Goal: Task Accomplishment & Management: Manage account settings

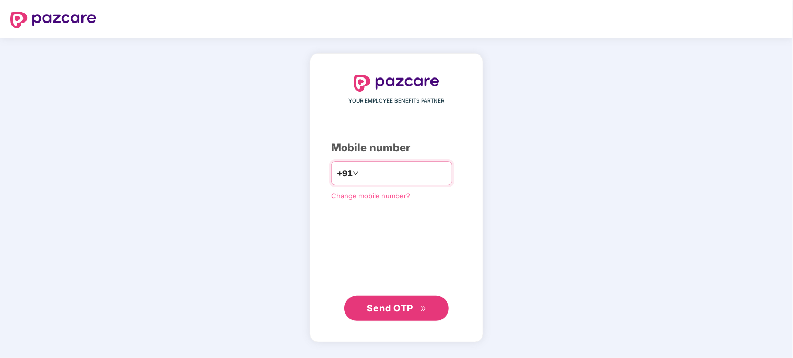
type input "**********"
click at [420, 307] on icon "double-right" at bounding box center [423, 308] width 7 height 7
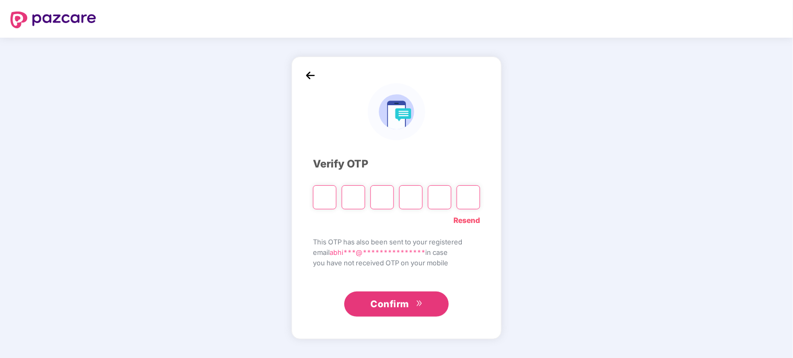
type input "*"
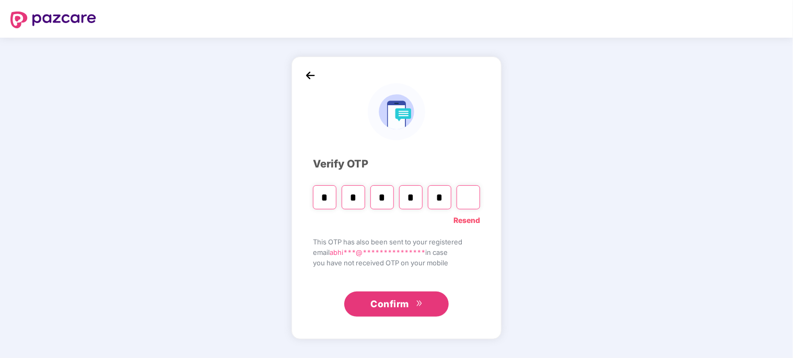
type input "*"
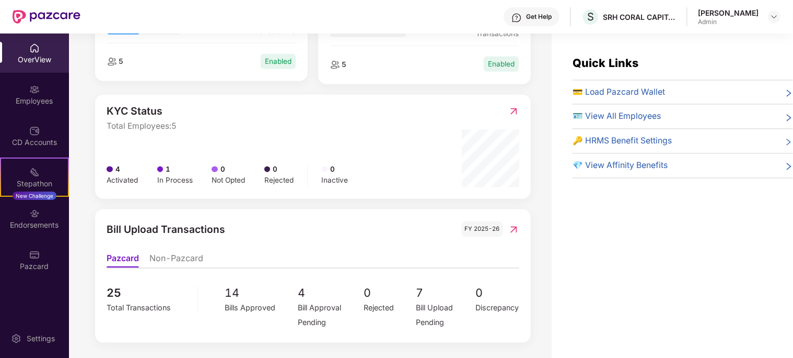
scroll to position [566, 0]
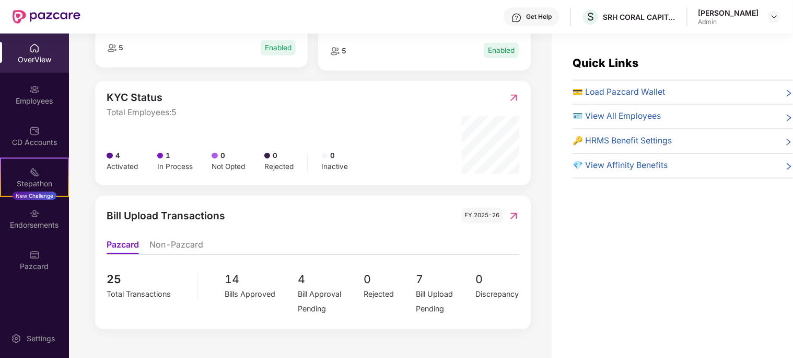
click at [182, 242] on li "Non-Pazcard" at bounding box center [176, 246] width 54 height 15
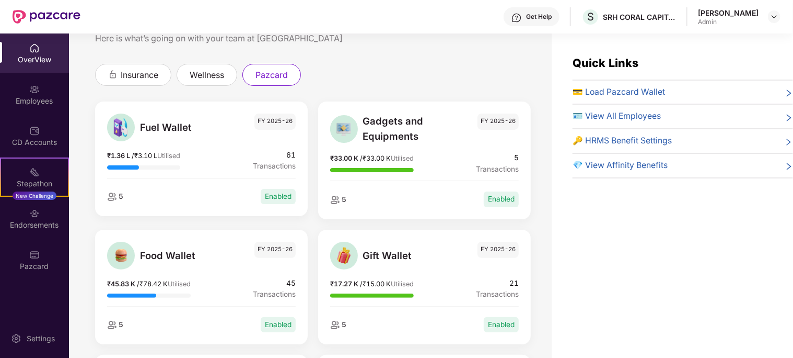
scroll to position [0, 0]
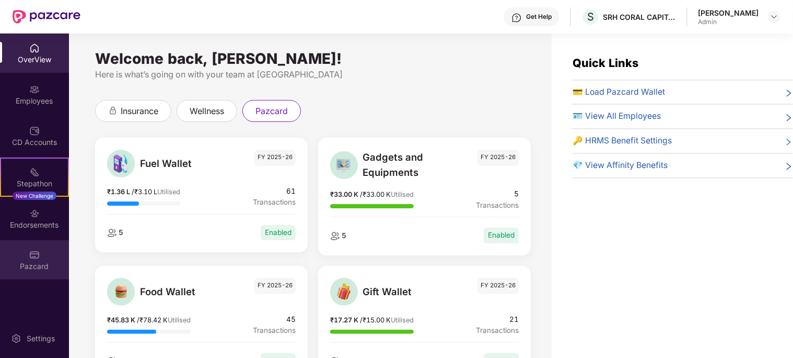
click at [41, 259] on div "Pazcard" at bounding box center [34, 259] width 69 height 39
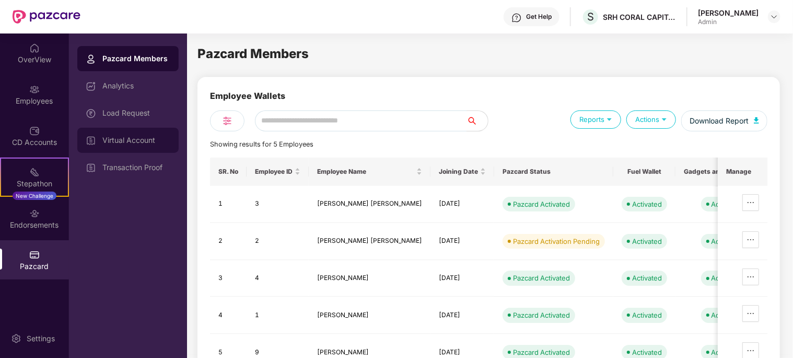
click at [138, 144] on div "Virtual Account" at bounding box center [136, 140] width 68 height 8
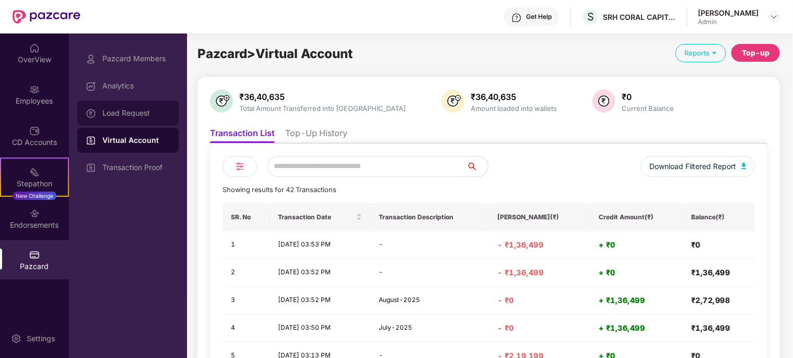
click at [130, 113] on div "Load Request" at bounding box center [136, 113] width 68 height 8
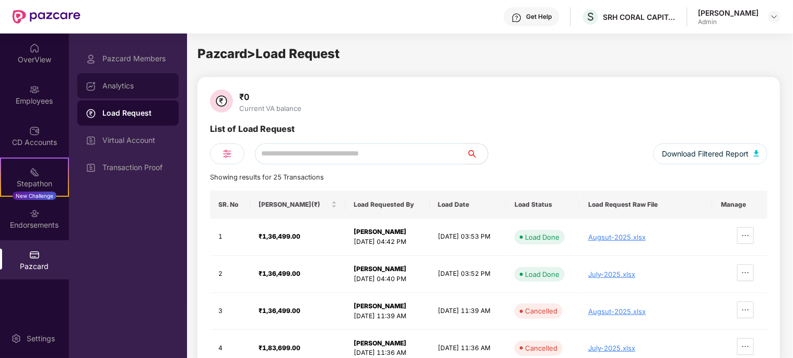
click at [124, 87] on div "Analytics" at bounding box center [136, 86] width 68 height 8
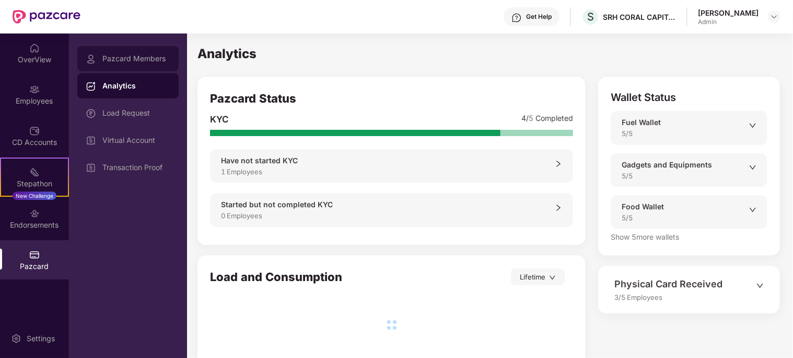
click at [129, 62] on div "Pazcard Members" at bounding box center [136, 58] width 68 height 8
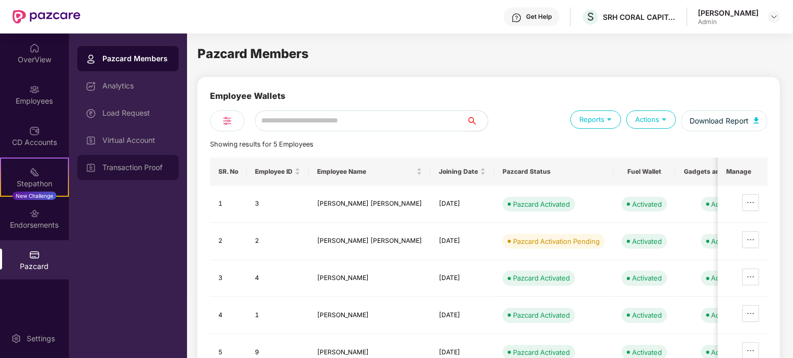
click at [131, 160] on div "Transaction Proof" at bounding box center [127, 167] width 101 height 25
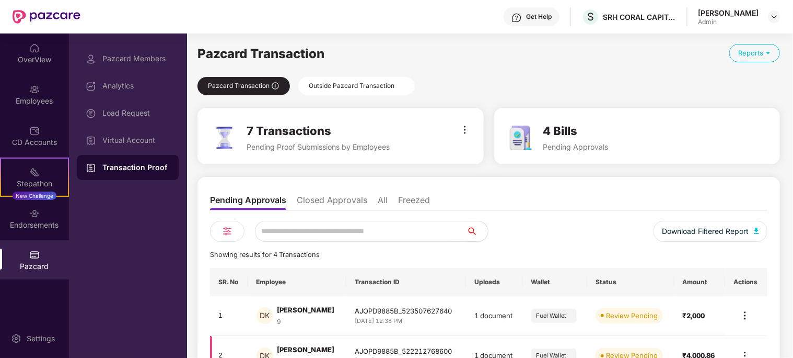
scroll to position [150, 0]
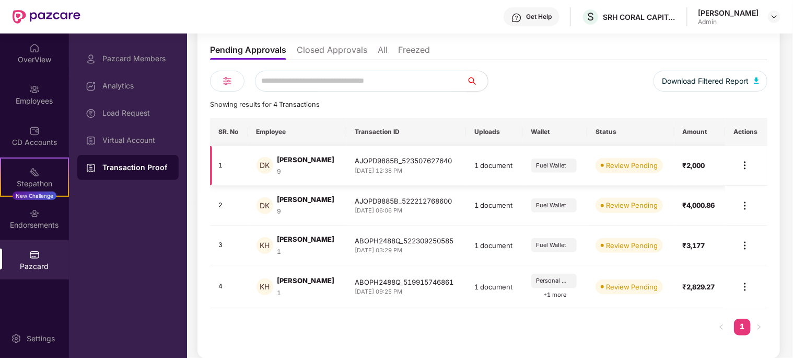
click at [745, 165] on img at bounding box center [745, 165] width 13 height 13
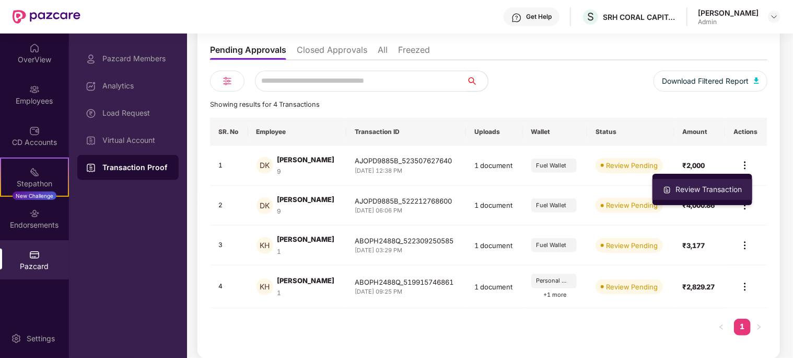
click at [716, 188] on div "Review Transaction" at bounding box center [709, 188] width 71 height 11
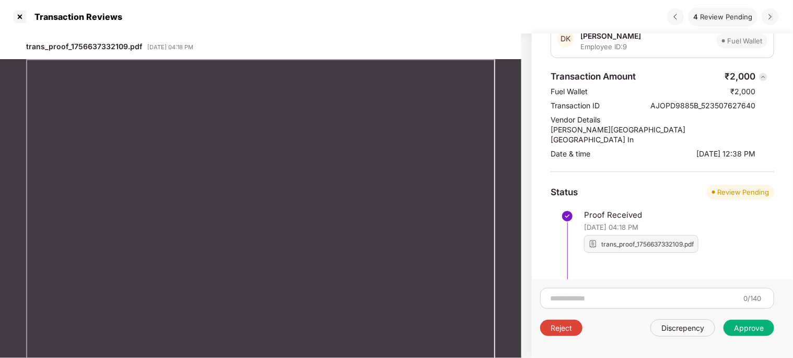
scroll to position [50, 0]
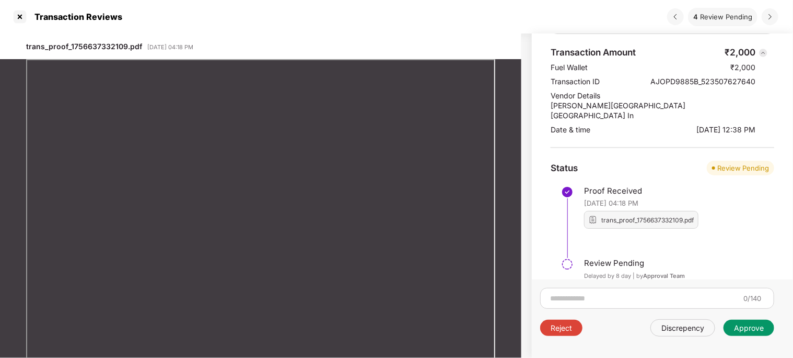
click at [742, 329] on div "Approve" at bounding box center [749, 328] width 30 height 10
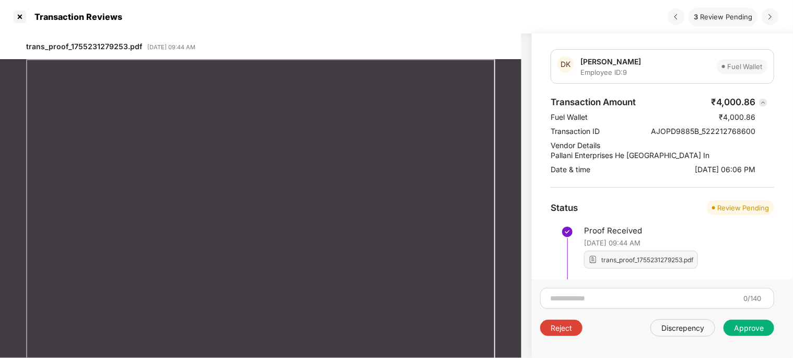
scroll to position [29, 0]
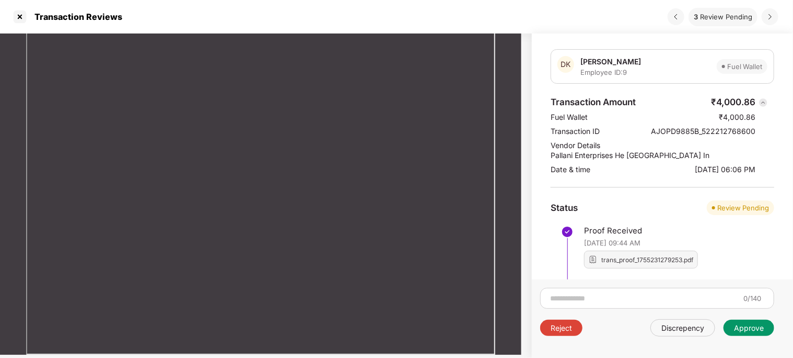
click at [743, 332] on div "Approve" at bounding box center [749, 328] width 30 height 10
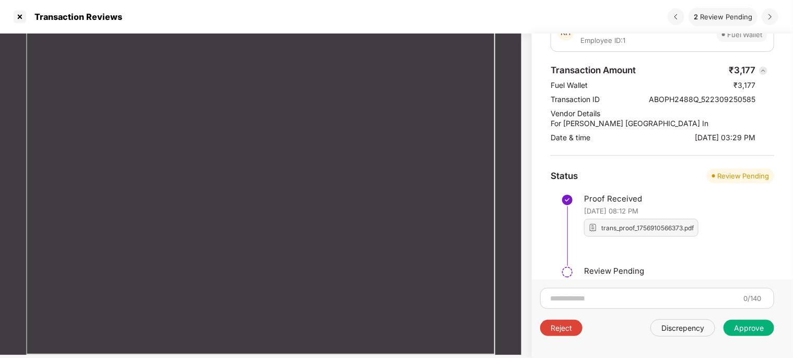
scroll to position [50, 0]
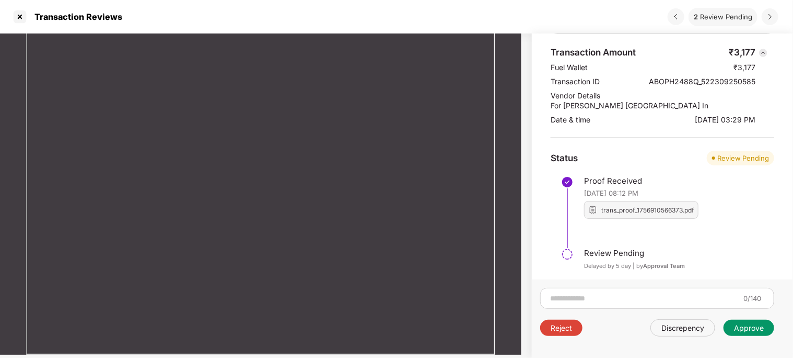
click at [757, 329] on div "Approve" at bounding box center [749, 328] width 30 height 10
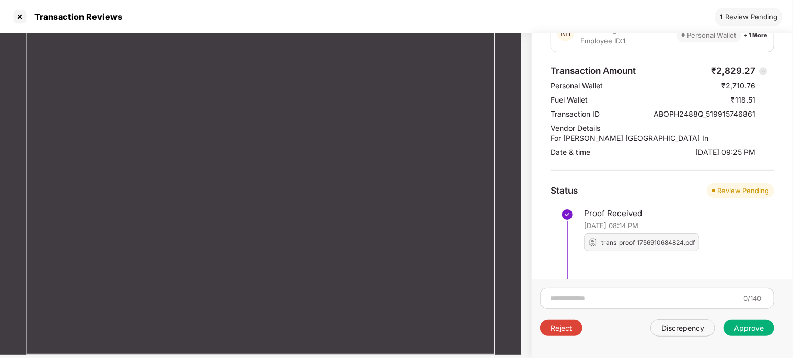
scroll to position [63, 0]
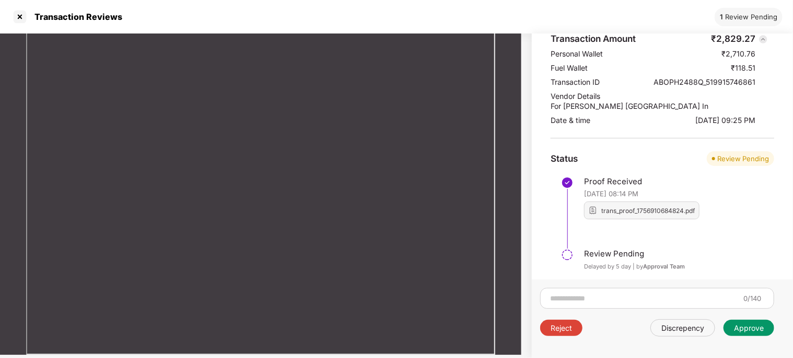
click at [740, 330] on div "Approve" at bounding box center [749, 328] width 30 height 10
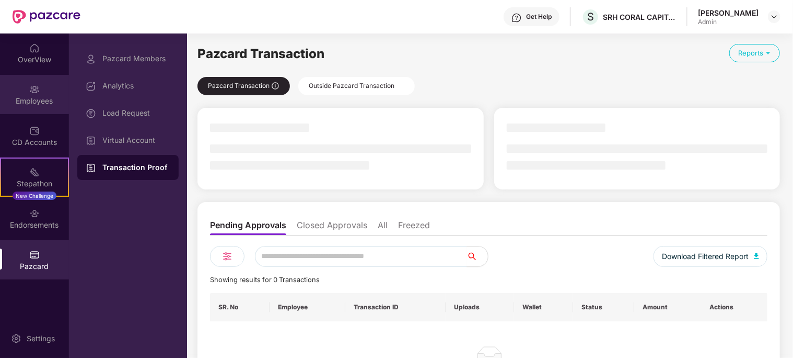
click at [36, 93] on img at bounding box center [34, 89] width 10 height 10
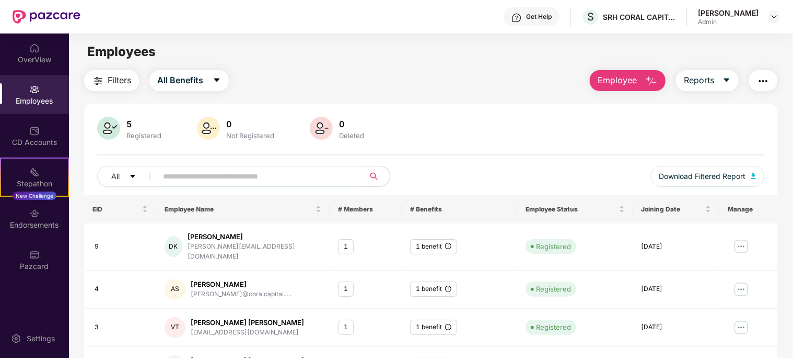
click at [34, 95] on div "Employees" at bounding box center [34, 94] width 69 height 39
click at [34, 56] on div "OverView" at bounding box center [34, 59] width 69 height 10
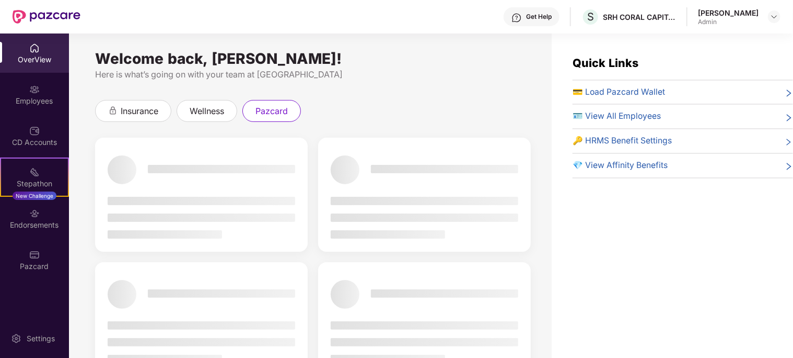
click at [34, 56] on div "OverView" at bounding box center [34, 59] width 69 height 10
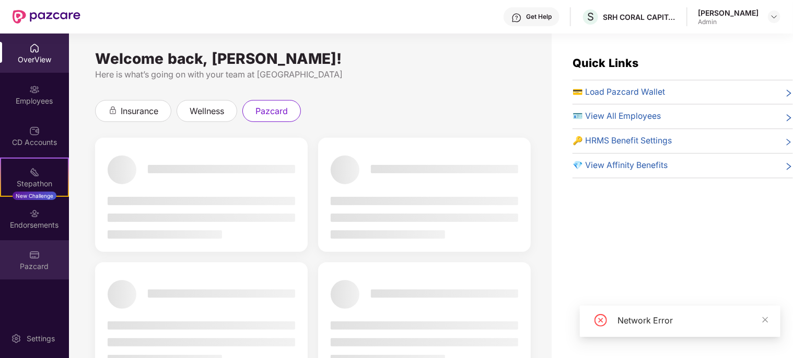
click at [44, 258] on div "Pazcard" at bounding box center [34, 259] width 69 height 39
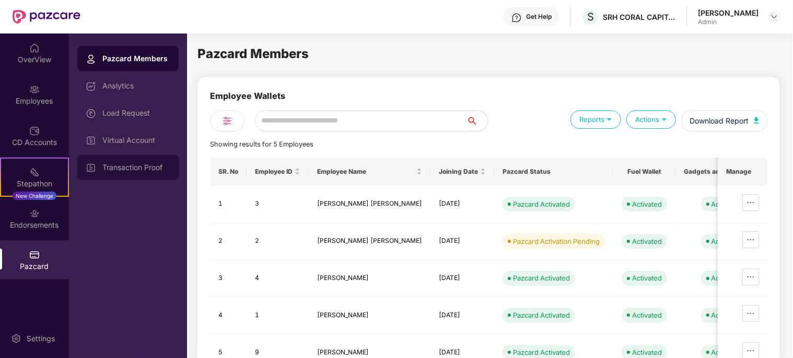
click at [142, 164] on div "Transaction Proof" at bounding box center [136, 167] width 68 height 8
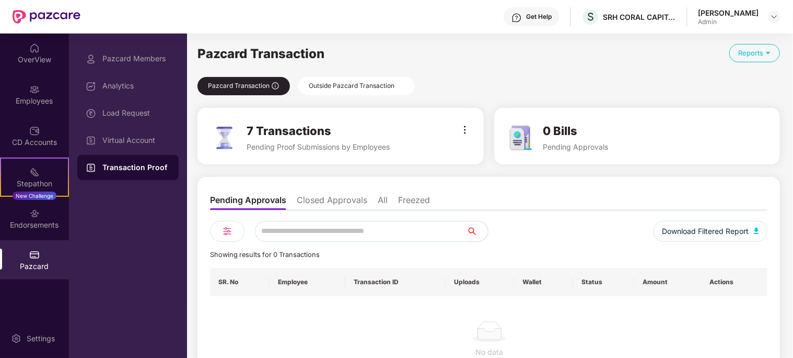
scroll to position [38, 0]
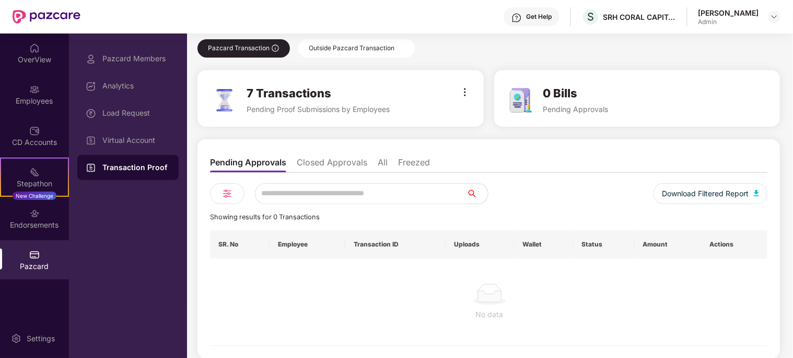
click at [347, 163] on li "Closed Approvals" at bounding box center [332, 164] width 71 height 15
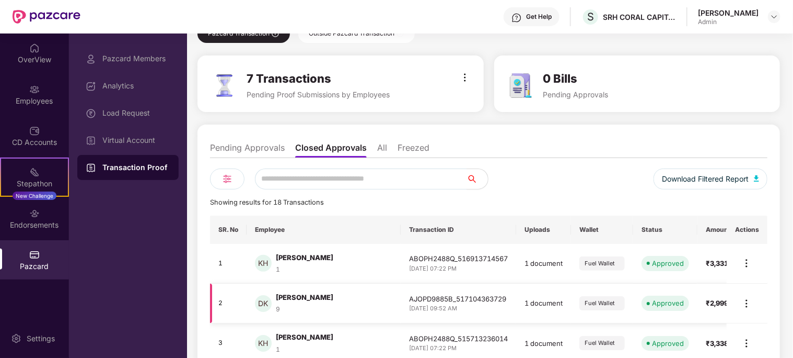
scroll to position [52, 0]
click at [278, 146] on li "Pending Approvals" at bounding box center [247, 149] width 75 height 15
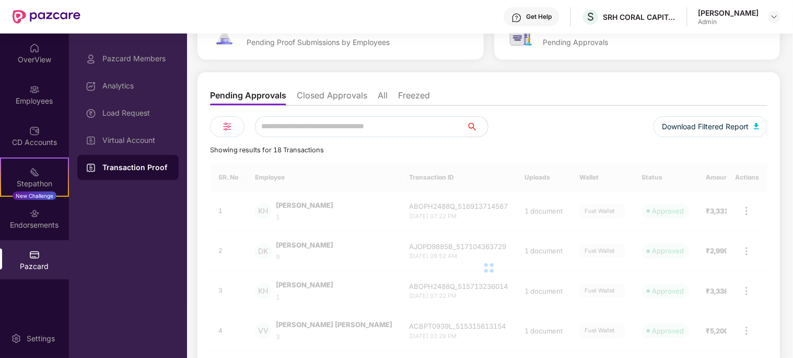
scroll to position [38, 0]
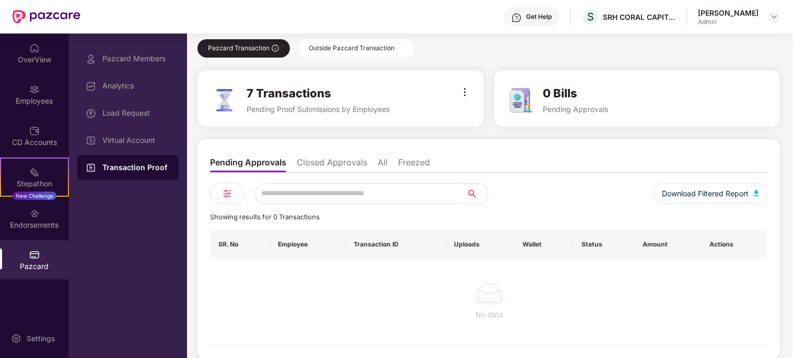
click at [328, 160] on li "Closed Approvals" at bounding box center [332, 164] width 71 height 15
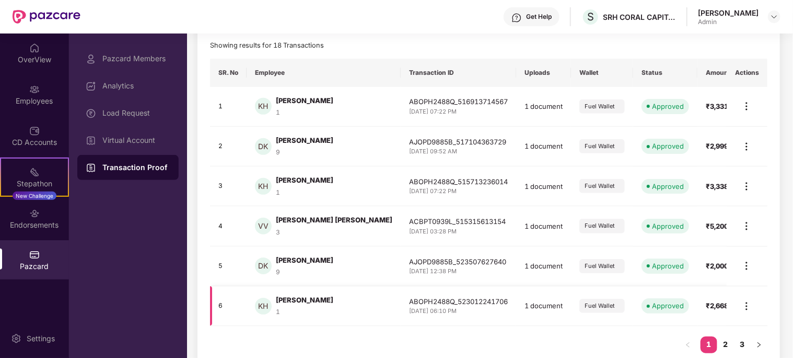
scroll to position [227, 0]
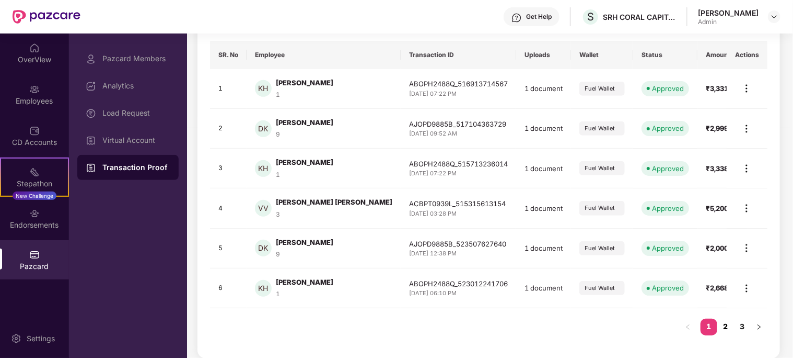
click at [730, 326] on link "2" at bounding box center [726, 326] width 17 height 16
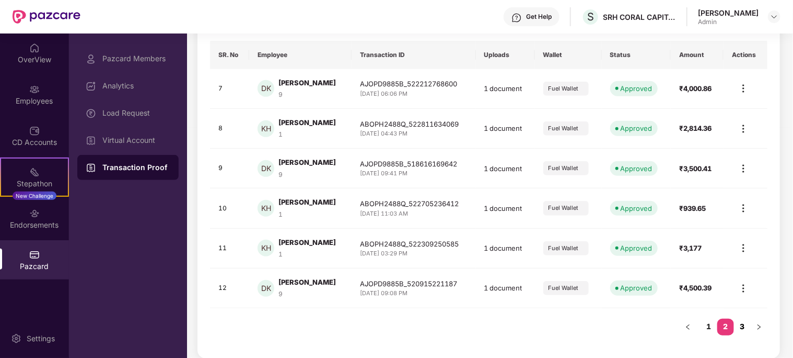
click at [744, 328] on link "3" at bounding box center [742, 326] width 17 height 16
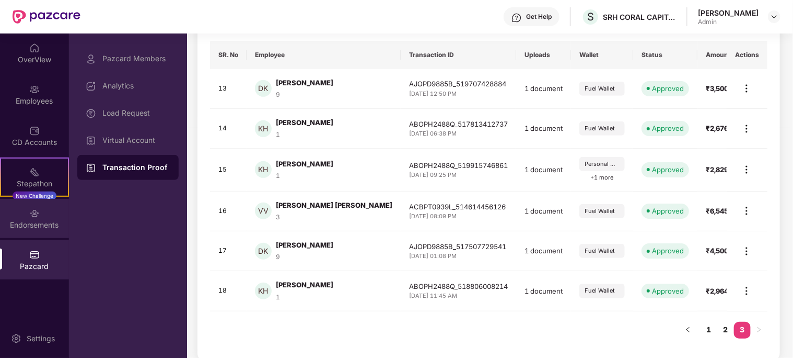
click at [39, 220] on div "Endorsements" at bounding box center [34, 225] width 69 height 10
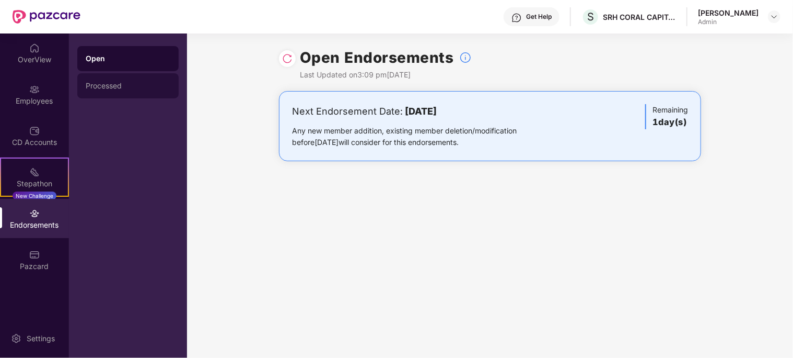
click at [114, 83] on div "Processed" at bounding box center [128, 86] width 85 height 8
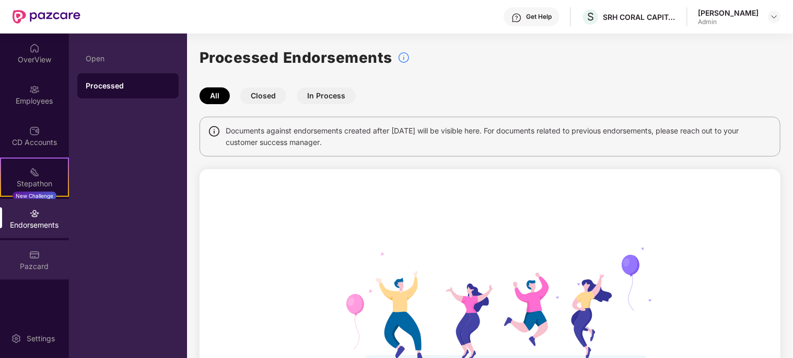
click at [51, 259] on div "Pazcard" at bounding box center [34, 259] width 69 height 39
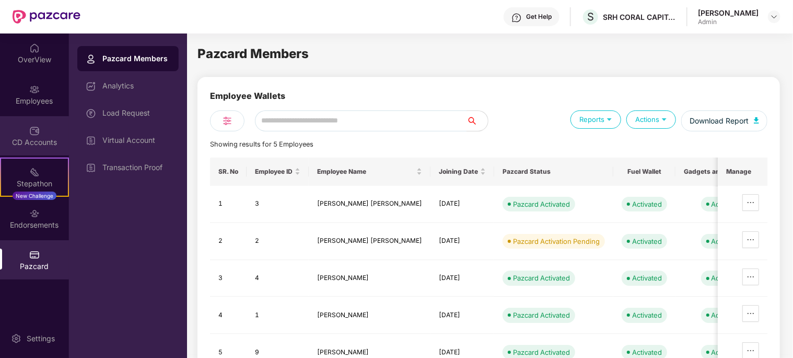
click at [50, 119] on div "CD Accounts" at bounding box center [34, 135] width 69 height 39
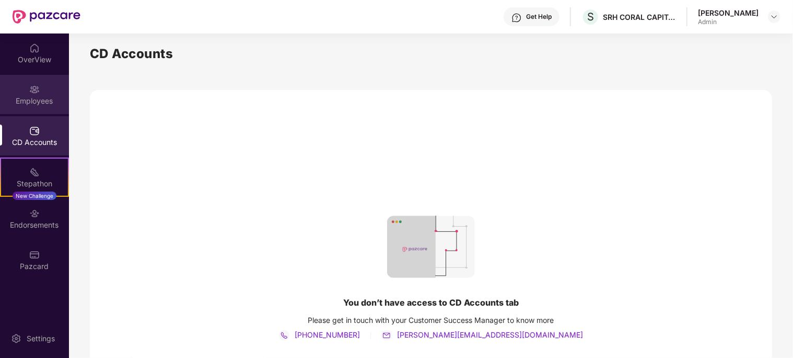
click at [31, 88] on img at bounding box center [34, 89] width 10 height 10
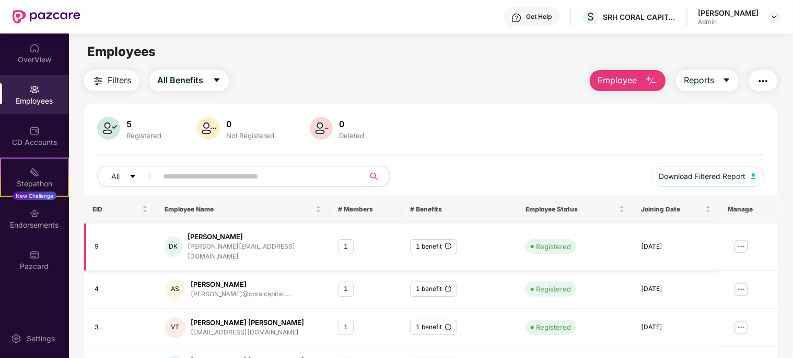
click at [194, 237] on div "[PERSON_NAME]" at bounding box center [255, 237] width 134 height 10
click at [178, 245] on div "DK" at bounding box center [174, 246] width 18 height 21
click at [44, 55] on div "OverView" at bounding box center [34, 59] width 69 height 10
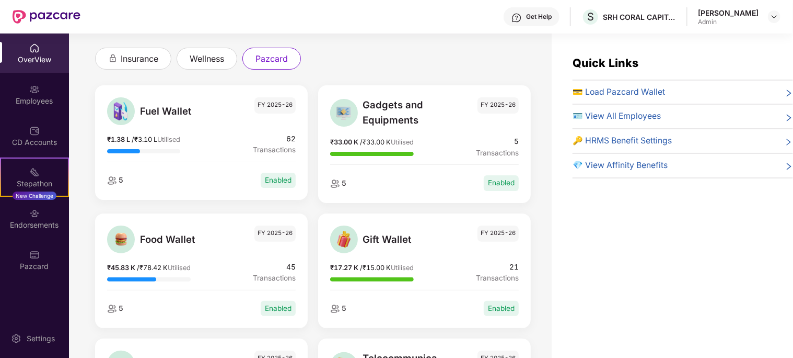
scroll to position [105, 0]
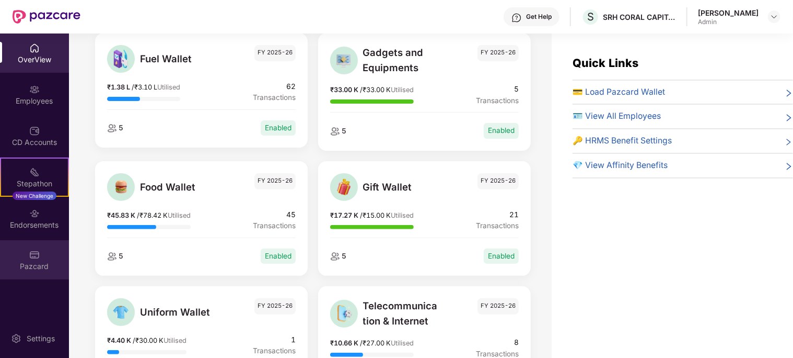
click at [41, 262] on div "Pazcard" at bounding box center [34, 266] width 69 height 10
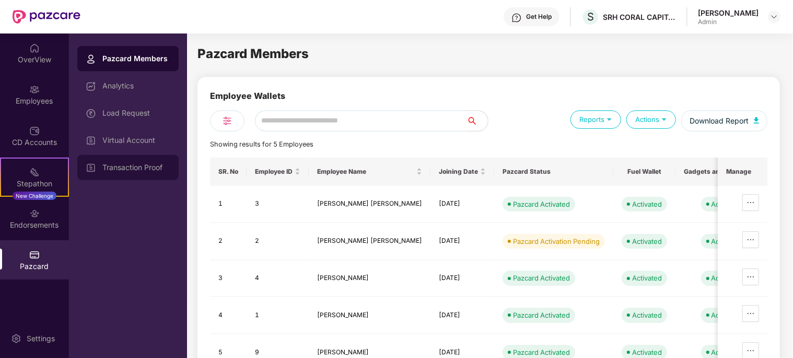
click at [134, 171] on div "Transaction Proof" at bounding box center [136, 167] width 68 height 8
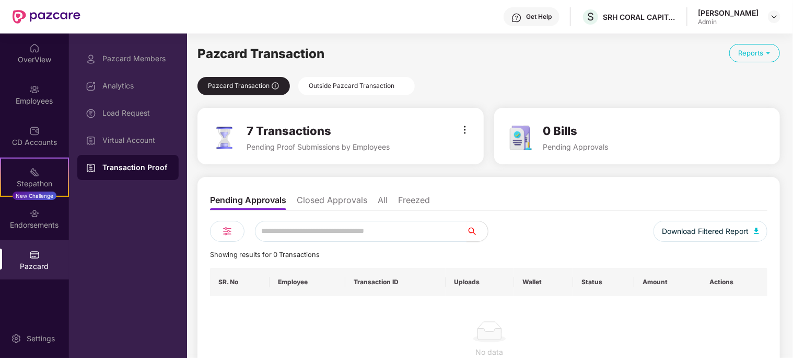
click at [359, 83] on div "Outside Pazcard Transaction" at bounding box center [356, 86] width 117 height 18
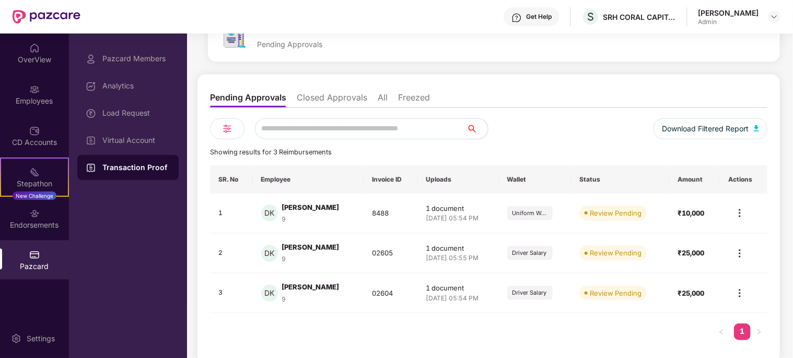
scroll to position [105, 0]
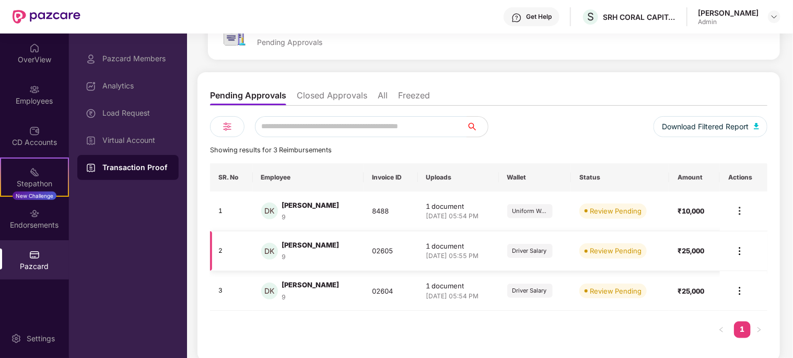
click at [742, 250] on img at bounding box center [740, 251] width 13 height 13
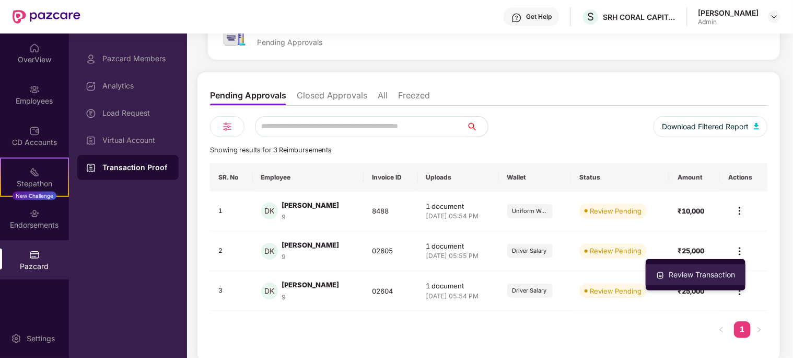
click at [724, 274] on div "Review Transaction" at bounding box center [702, 274] width 71 height 11
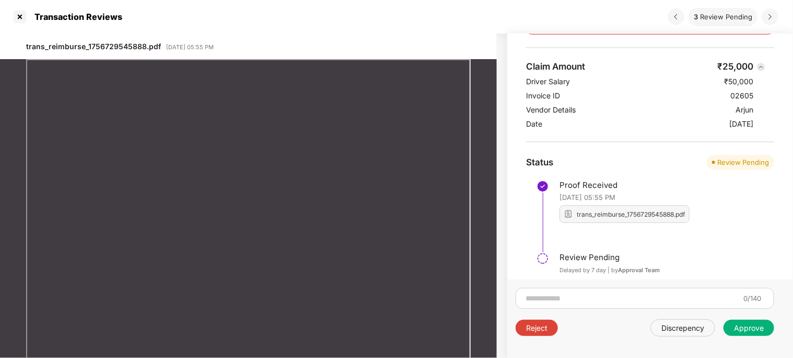
scroll to position [142, 0]
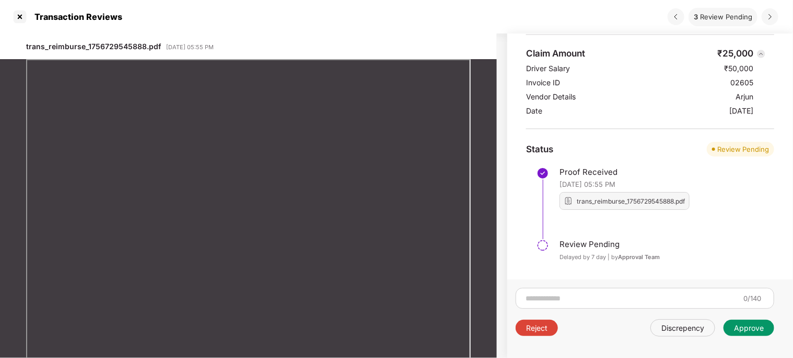
click at [755, 328] on div "Approve" at bounding box center [749, 328] width 30 height 10
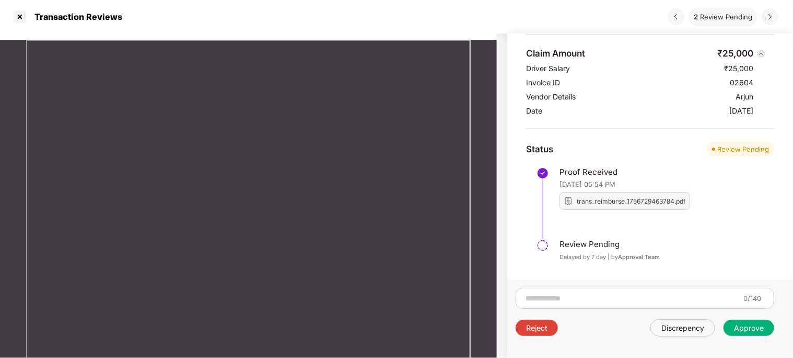
scroll to position [29, 0]
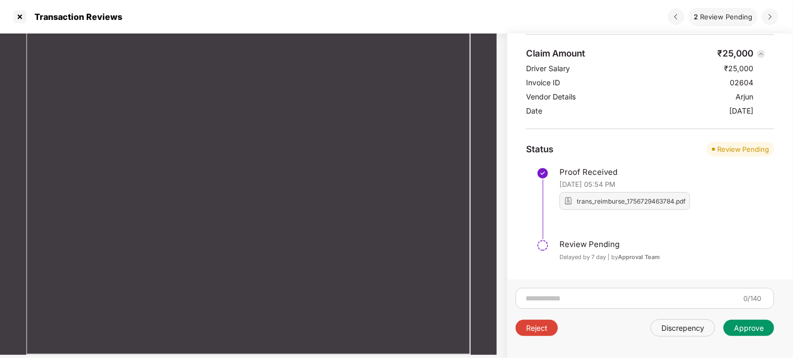
click at [739, 329] on div "Approve" at bounding box center [749, 328] width 30 height 10
click at [757, 331] on div "Approve" at bounding box center [749, 328] width 30 height 10
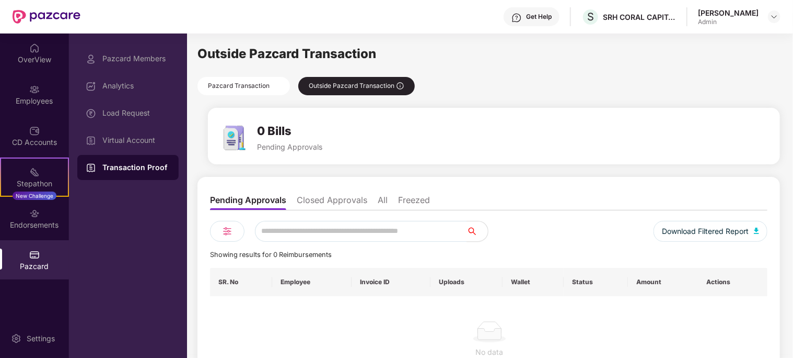
click at [221, 85] on div "Pazcard Transaction" at bounding box center [244, 86] width 93 height 18
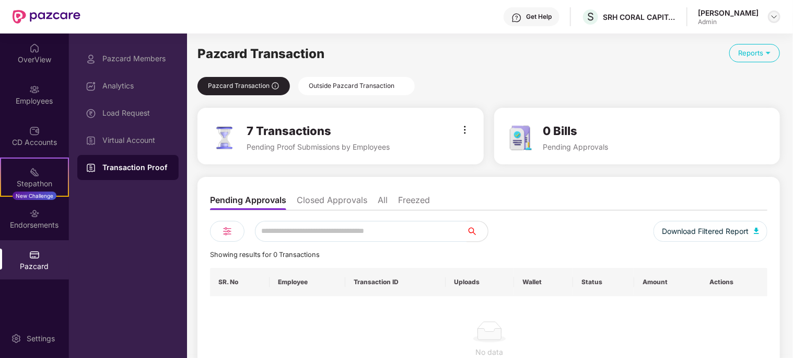
click at [778, 14] on img at bounding box center [774, 17] width 8 height 8
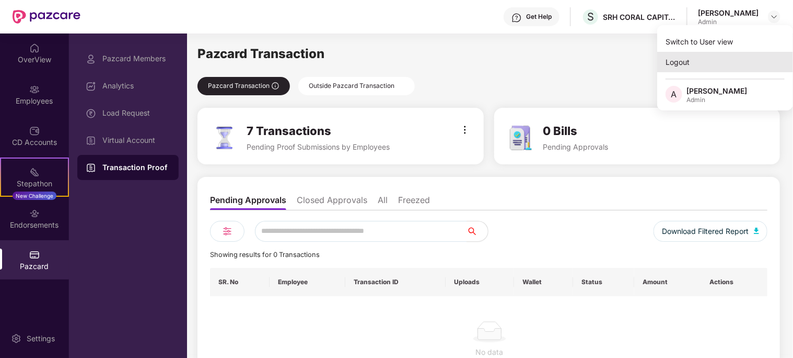
click at [695, 64] on div "Logout" at bounding box center [726, 62] width 136 height 20
